Goal: Task Accomplishment & Management: Complete application form

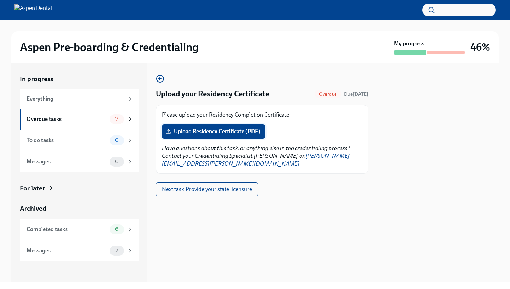
click at [222, 133] on span "Upload Residency Certificate (PDF)" at bounding box center [213, 131] width 93 height 7
click at [0, 0] on input "Upload Residency Certificate (PDF)" at bounding box center [0, 0] width 0 height 0
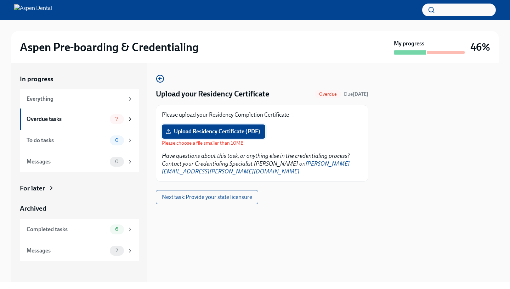
click at [228, 131] on span "Upload Residency Certificate (PDF)" at bounding box center [213, 131] width 93 height 7
click at [0, 0] on input "Upload Residency Certificate (PDF)" at bounding box center [0, 0] width 0 height 0
click at [180, 129] on span "Upload Residency Certificate (PDF)" at bounding box center [213, 131] width 93 height 7
click at [0, 0] on input "Upload Residency Certificate (PDF)" at bounding box center [0, 0] width 0 height 0
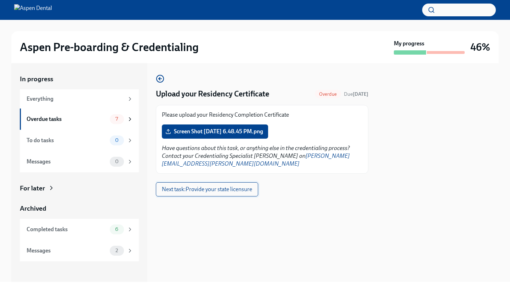
click at [219, 186] on span "Next task : Provide your state licensure" at bounding box center [207, 189] width 90 height 7
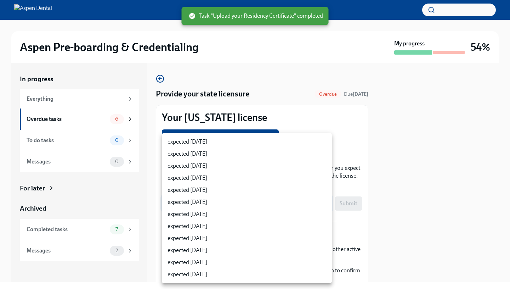
click at [244, 199] on body "Aspen Pre-boarding & Credentialing My progress 54% In progress Everything Overd…" at bounding box center [255, 144] width 510 height 289
click at [306, 128] on div at bounding box center [255, 144] width 510 height 289
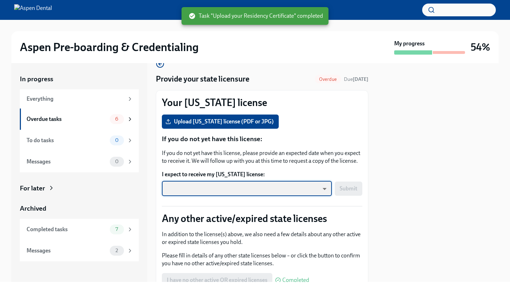
scroll to position [19, 0]
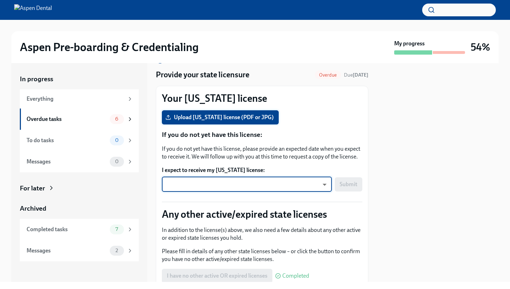
click at [234, 114] on span "Upload [US_STATE] license (PDF or JPG)" at bounding box center [220, 117] width 107 height 7
click at [0, 0] on input "Upload [US_STATE] license (PDF or JPG)" at bounding box center [0, 0] width 0 height 0
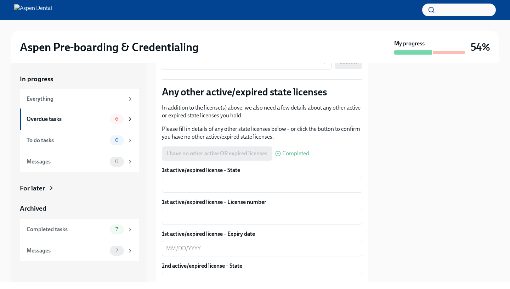
scroll to position [156, 0]
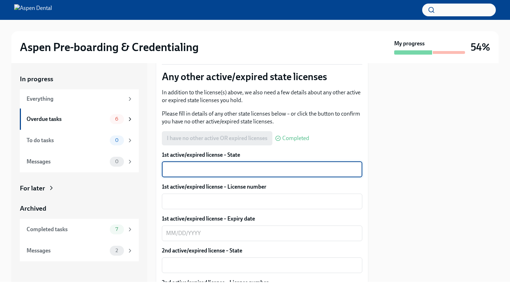
click at [268, 173] on textarea "1st active/expired license – State" at bounding box center [262, 169] width 192 height 8
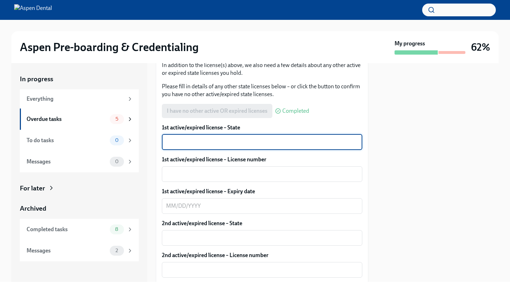
scroll to position [183, 0]
type textarea "[US_STATE]"
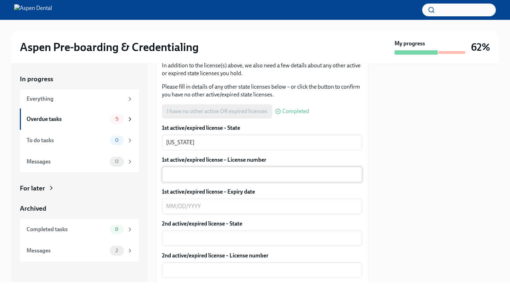
click at [271, 181] on div "x ​" at bounding box center [262, 174] width 200 height 16
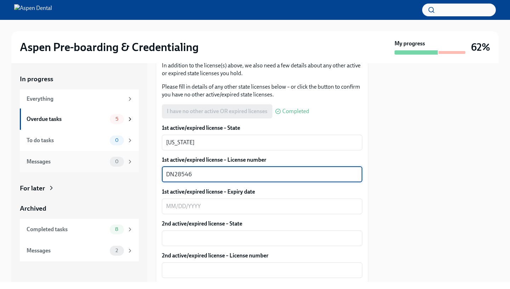
drag, startPoint x: 259, startPoint y: 178, endPoint x: 124, endPoint y: 171, distance: 135.4
click at [124, 171] on div "In progress Everything Overdue tasks 5 To do tasks 0 Messages 0 For later Archi…" at bounding box center [254, 172] width 487 height 218
type textarea "DN28546"
click at [187, 204] on textarea "1st active/expired license – Expiry date" at bounding box center [262, 206] width 192 height 8
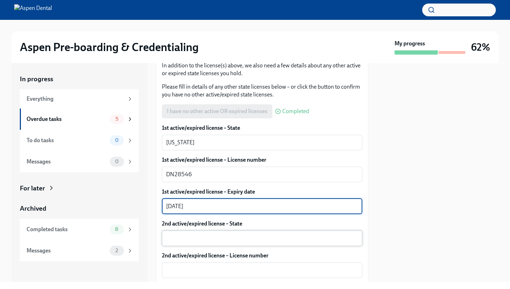
type textarea "[DATE]"
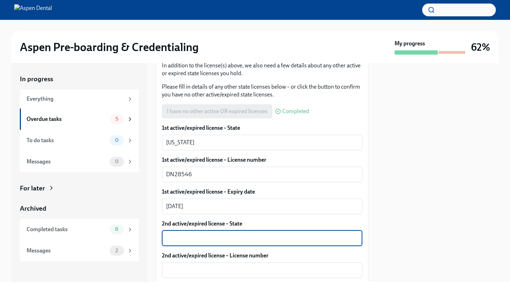
click at [217, 236] on textarea "2nd active/expired license – State" at bounding box center [262, 238] width 192 height 8
type textarea "[US_STATE]"
click at [214, 266] on textarea "2nd active/expired license – License number" at bounding box center [262, 270] width 192 height 8
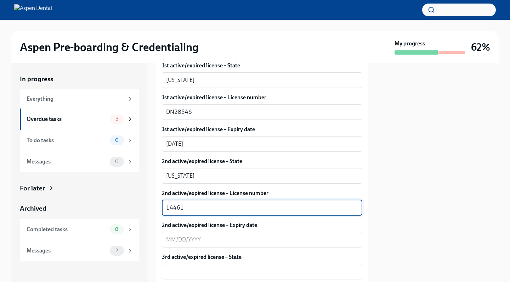
scroll to position [251, 0]
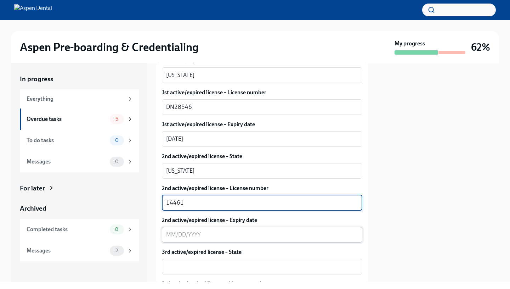
type textarea "14461"
click at [211, 235] on textarea "2nd active/expired license – Expiry date" at bounding box center [262, 234] width 192 height 8
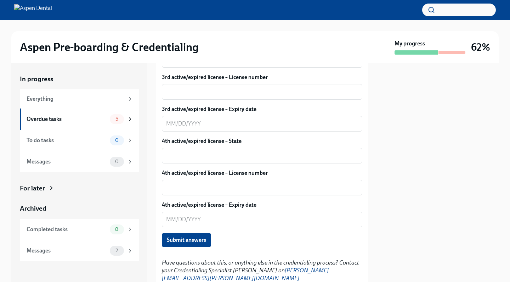
scroll to position [478, 0]
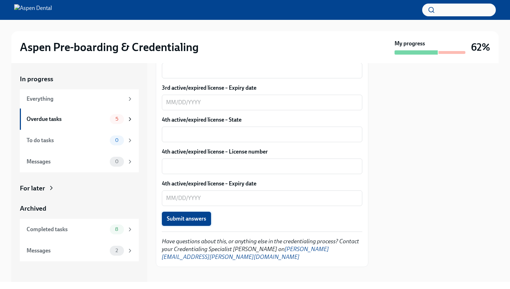
type textarea "[DATE]"
click at [200, 216] on span "Submit answers" at bounding box center [186, 218] width 39 height 7
click at [223, 217] on div "Submit answers" at bounding box center [262, 218] width 200 height 14
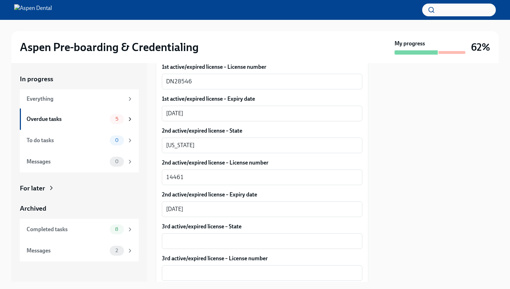
scroll to position [277, 0]
click at [108, 118] on div "Overdue tasks 5" at bounding box center [80, 119] width 107 height 10
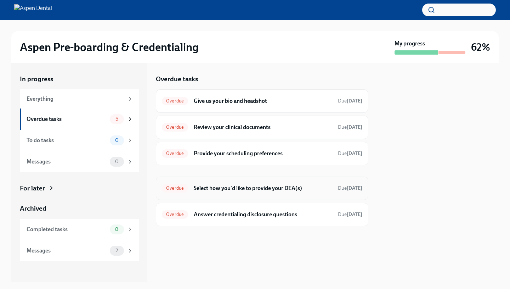
click at [174, 187] on span "Overdue" at bounding box center [175, 187] width 26 height 5
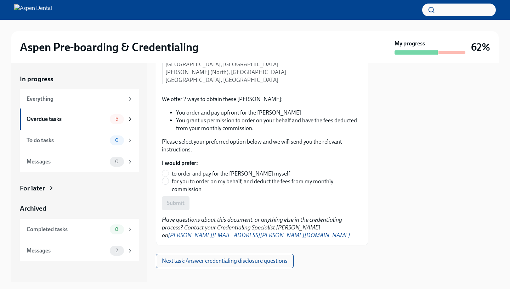
scroll to position [150, 0]
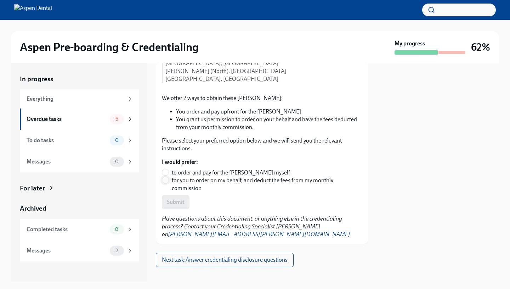
click at [167, 178] on input "for you to order on my behalf, and deduct the fees from my monthly commission" at bounding box center [165, 180] width 6 height 6
radio input "true"
click at [172, 202] on span "Submit" at bounding box center [176, 201] width 18 height 7
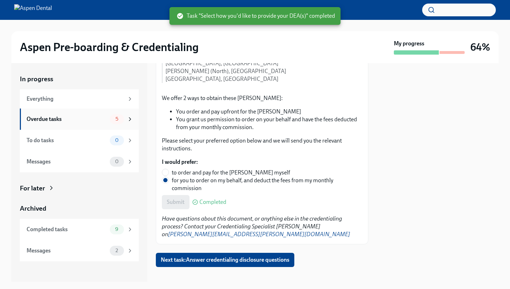
click at [98, 119] on div "Overdue tasks" at bounding box center [67, 119] width 80 height 8
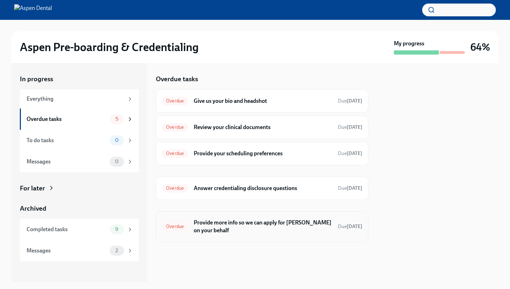
click at [178, 226] on span "Overdue" at bounding box center [175, 225] width 26 height 5
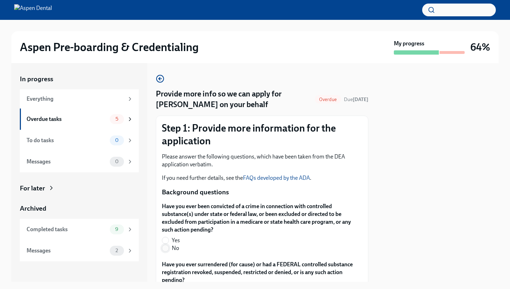
click at [165, 250] on input "No" at bounding box center [165, 248] width 6 height 6
radio input "true"
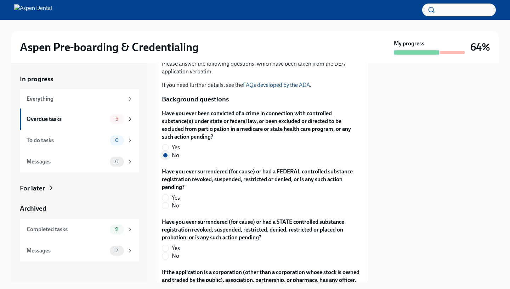
scroll to position [97, 0]
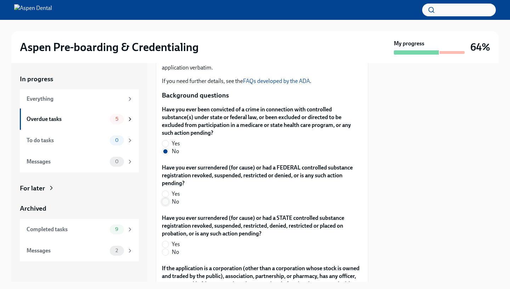
click at [166, 202] on input "No" at bounding box center [165, 201] width 6 height 6
radio input "true"
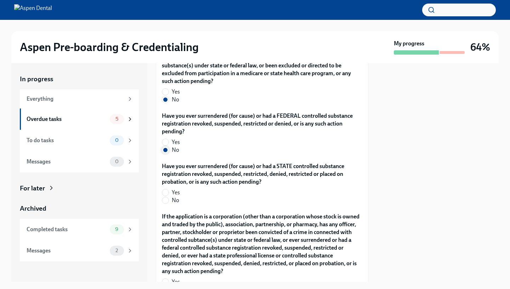
scroll to position [149, 0]
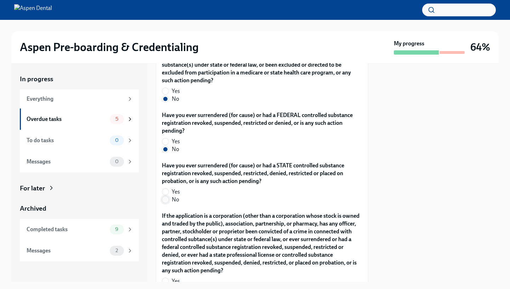
click at [166, 200] on input "No" at bounding box center [165, 199] width 6 height 6
radio input "true"
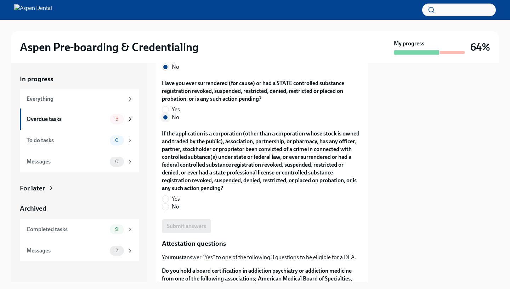
scroll to position [232, 0]
click at [165, 206] on input "No" at bounding box center [165, 206] width 6 height 6
radio input "true"
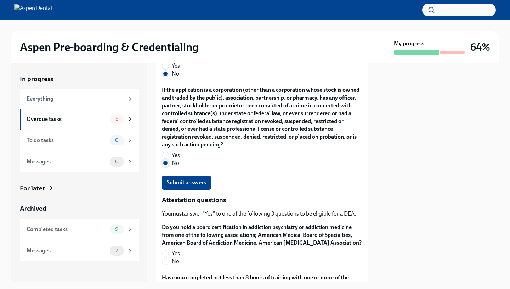
scroll to position [287, 0]
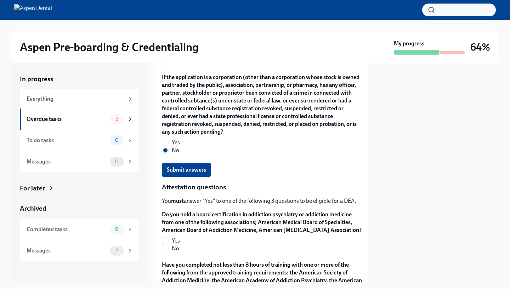
click at [178, 169] on span "Submit answers" at bounding box center [186, 169] width 39 height 7
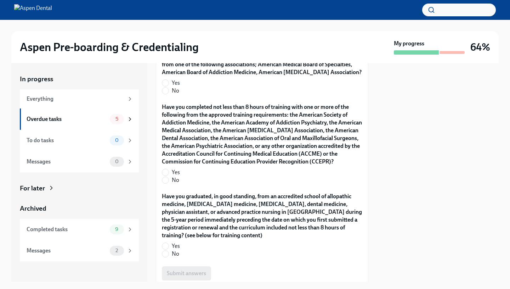
scroll to position [446, 0]
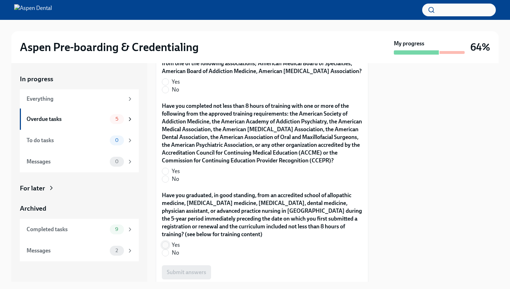
click at [166, 248] on input "Yes" at bounding box center [165, 244] width 6 height 6
radio input "true"
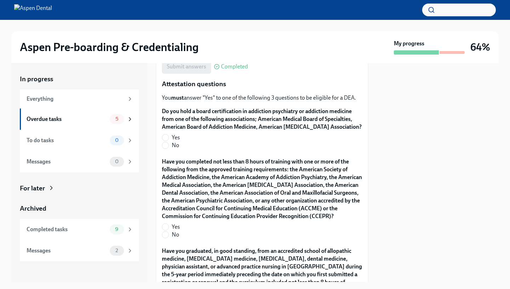
scroll to position [386, 0]
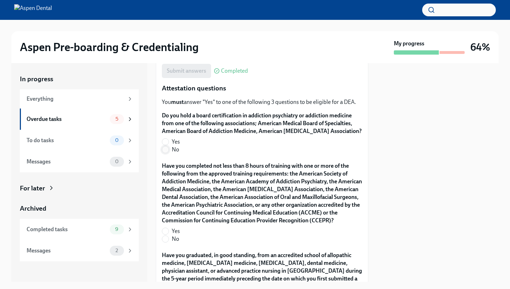
click at [165, 150] on input "No" at bounding box center [165, 149] width 6 height 6
radio input "true"
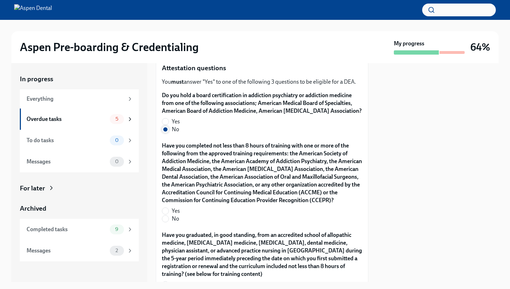
scroll to position [407, 0]
click at [163, 213] on input "Yes" at bounding box center [165, 210] width 6 height 6
radio input "true"
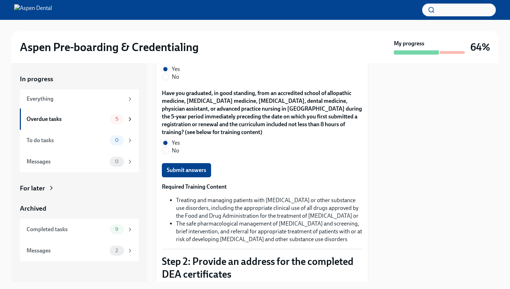
scroll to position [554, 0]
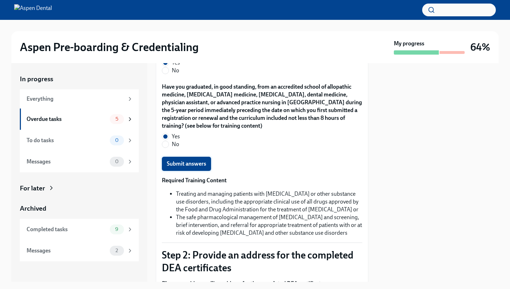
click at [194, 167] on span "Submit answers" at bounding box center [186, 163] width 39 height 7
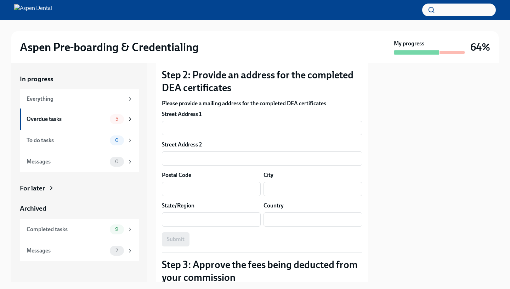
scroll to position [733, 0]
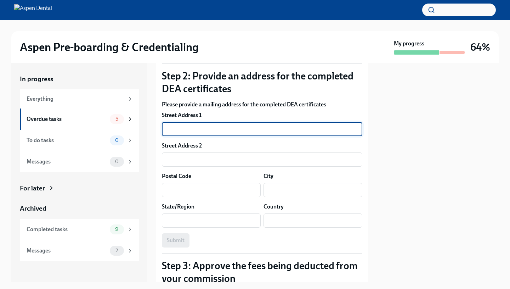
click at [194, 136] on input "text" at bounding box center [262, 129] width 200 height 14
type input "[STREET_ADDRESS][PERSON_NAME]"
type input "10314"
type input "[GEOGRAPHIC_DATA]"
type input "NY"
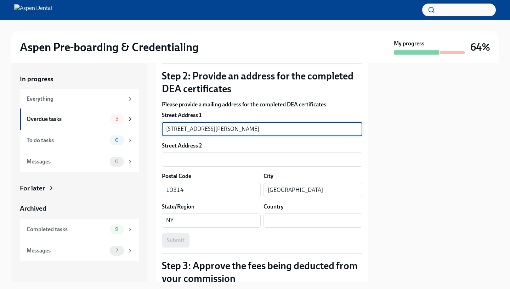
type input "US"
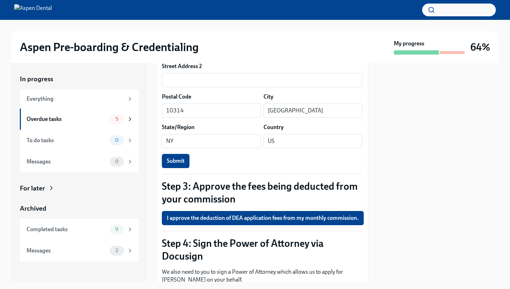
scroll to position [814, 0]
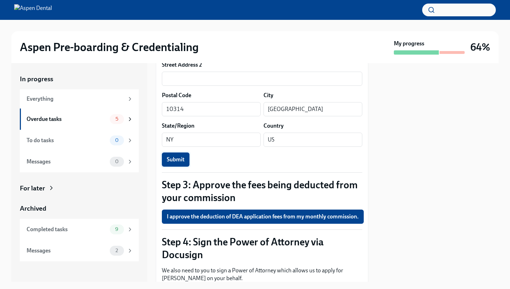
click at [185, 166] on button "Submit" at bounding box center [176, 159] width 28 height 14
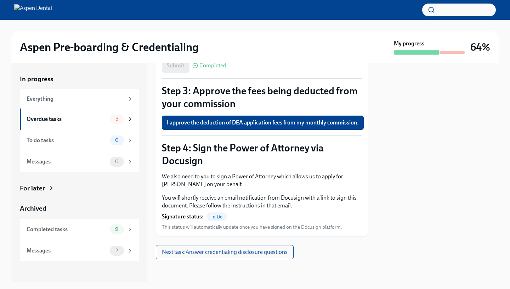
scroll to position [916, 0]
click at [319, 129] on button "I approve the deduction of DEA application fees from my monthly commission." at bounding box center [263, 122] width 202 height 14
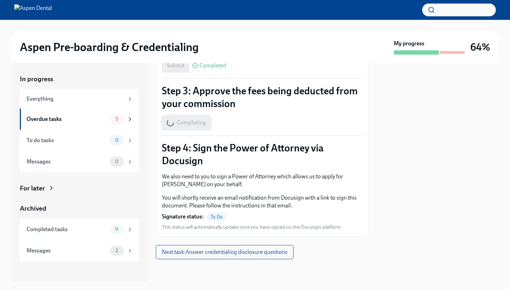
type input "[STREET_ADDRESS][PERSON_NAME]"
type input "10314"
type input "[GEOGRAPHIC_DATA]"
type input "NY"
type input "US"
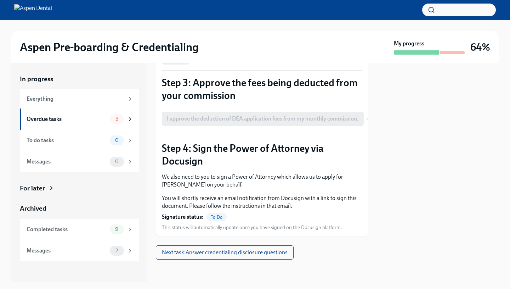
click at [221, 220] on span "To Do" at bounding box center [216, 216] width 20 height 5
click at [217, 220] on span "To Do" at bounding box center [216, 216] width 20 height 5
click at [199, 221] on strong "Signature status:" at bounding box center [183, 217] width 42 height 8
click at [211, 220] on div "To Do" at bounding box center [216, 216] width 20 height 8
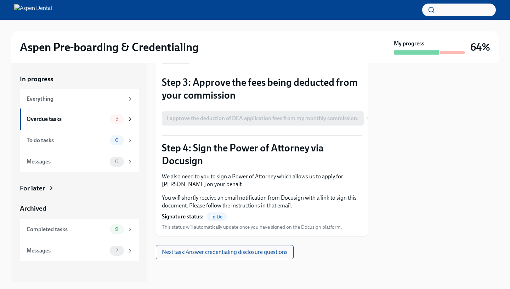
click at [213, 213] on div "To Do" at bounding box center [216, 216] width 20 height 8
click at [213, 216] on span "To Do" at bounding box center [216, 216] width 20 height 5
click at [200, 216] on strong "Signature status:" at bounding box center [183, 216] width 42 height 8
click at [213, 253] on span "Next task : Answer credentialing disclosure questions" at bounding box center [225, 251] width 126 height 7
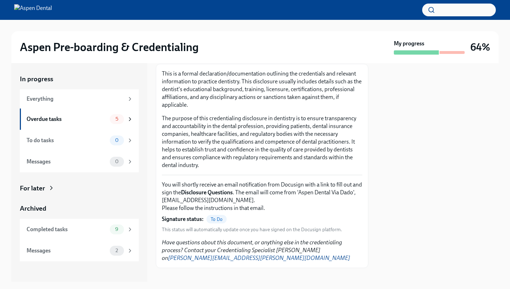
scroll to position [42, 0]
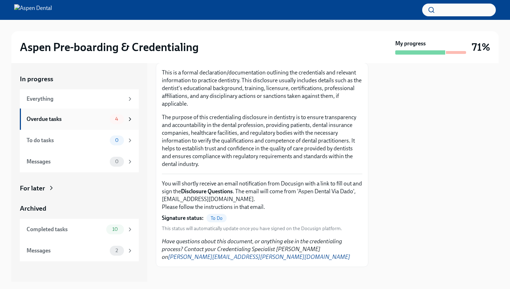
click at [110, 122] on div "4" at bounding box center [121, 119] width 23 height 10
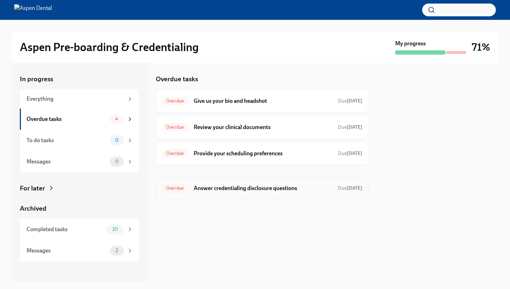
click at [174, 191] on div "Overdue" at bounding box center [175, 188] width 26 height 8
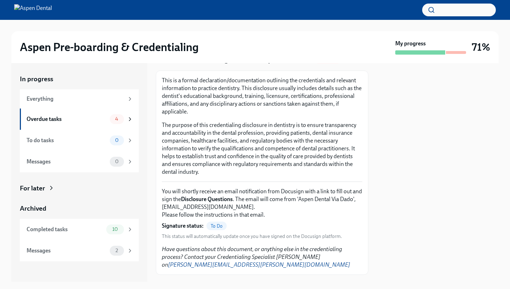
scroll to position [42, 0]
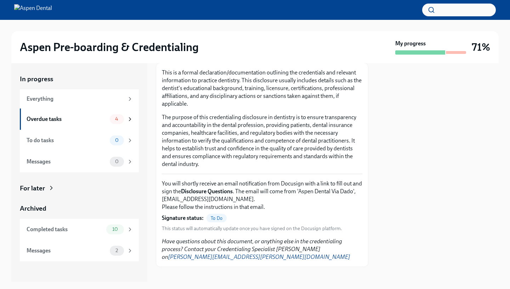
click at [211, 215] on div "To Do" at bounding box center [216, 217] width 20 height 8
click at [211, 216] on span "To Do" at bounding box center [216, 217] width 20 height 5
click at [187, 216] on strong "Signature status:" at bounding box center [183, 218] width 42 height 8
click at [200, 192] on strong "Disclosure Questions" at bounding box center [207, 191] width 52 height 7
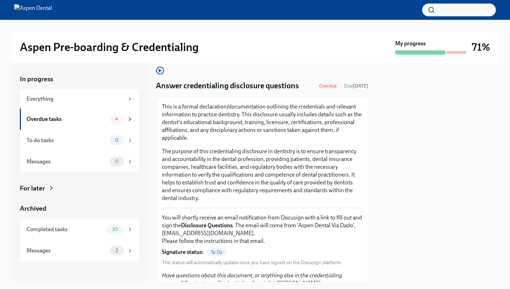
scroll to position [5, 0]
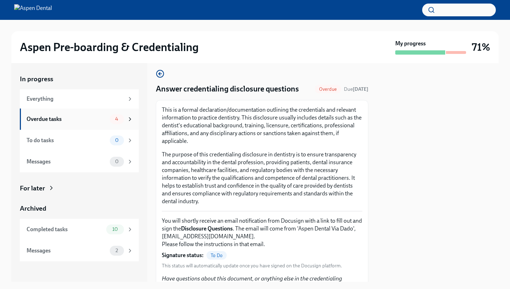
click at [79, 118] on div "Overdue tasks" at bounding box center [67, 119] width 80 height 8
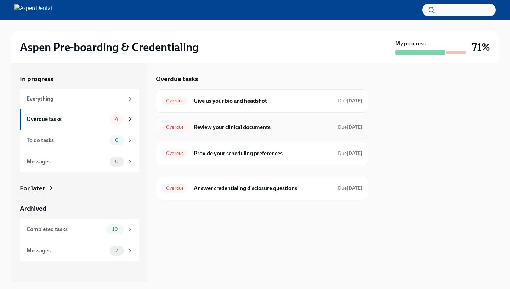
click at [178, 129] on span "Overdue" at bounding box center [175, 126] width 26 height 5
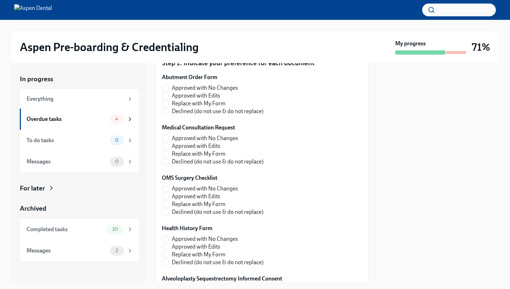
scroll to position [152, 0]
